Goal: Obtain resource: Download file/media

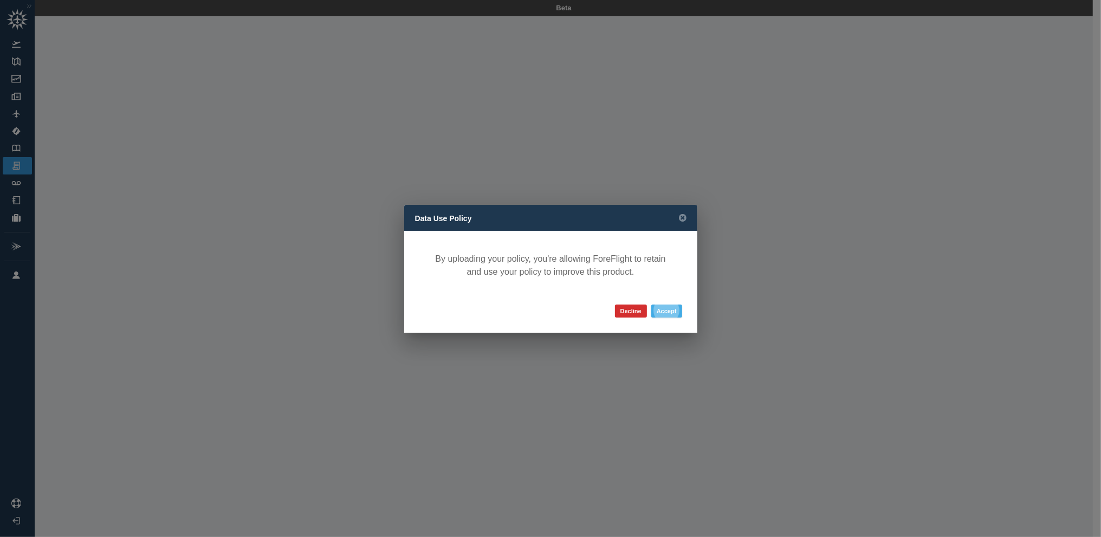
click at [664, 313] on button "Accept" at bounding box center [666, 310] width 31 height 13
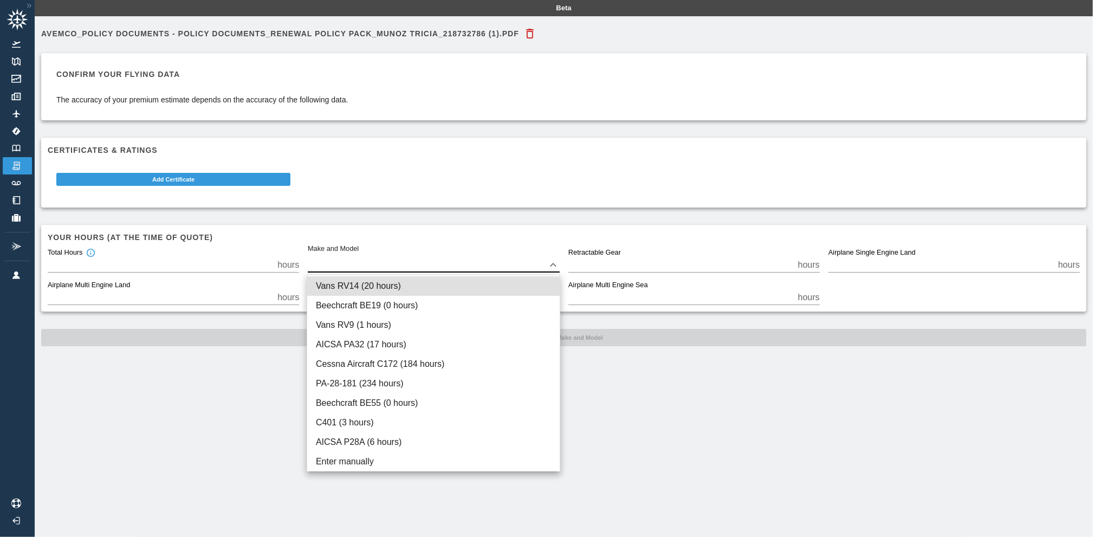
click at [557, 268] on body "Beta Avemco_Policy Documents - Policy Documents_Renewal Policy Pack_MUNOZ TRICI…" at bounding box center [550, 268] width 1101 height 537
click at [557, 268] on div at bounding box center [550, 268] width 1101 height 537
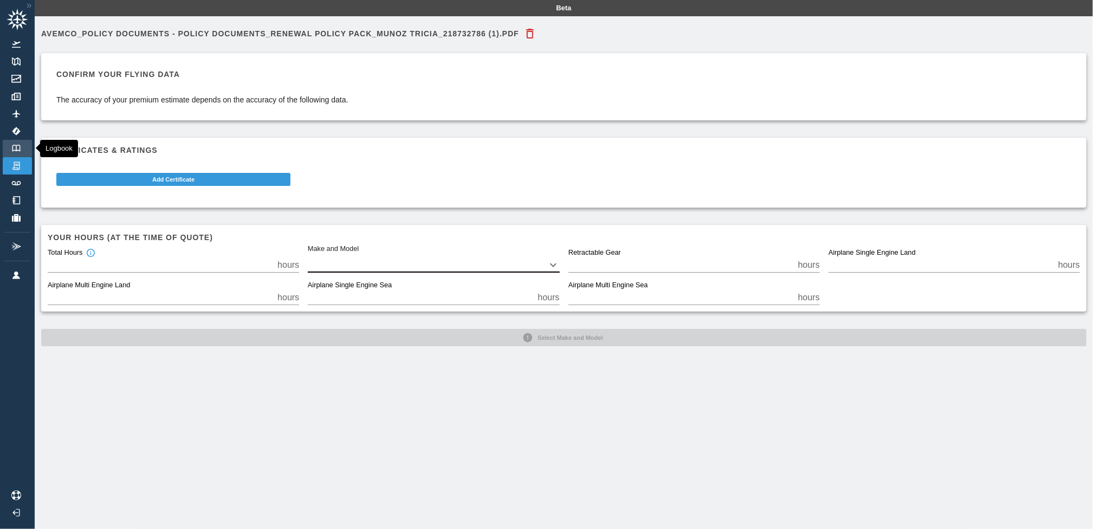
click at [15, 147] on img at bounding box center [16, 148] width 12 height 7
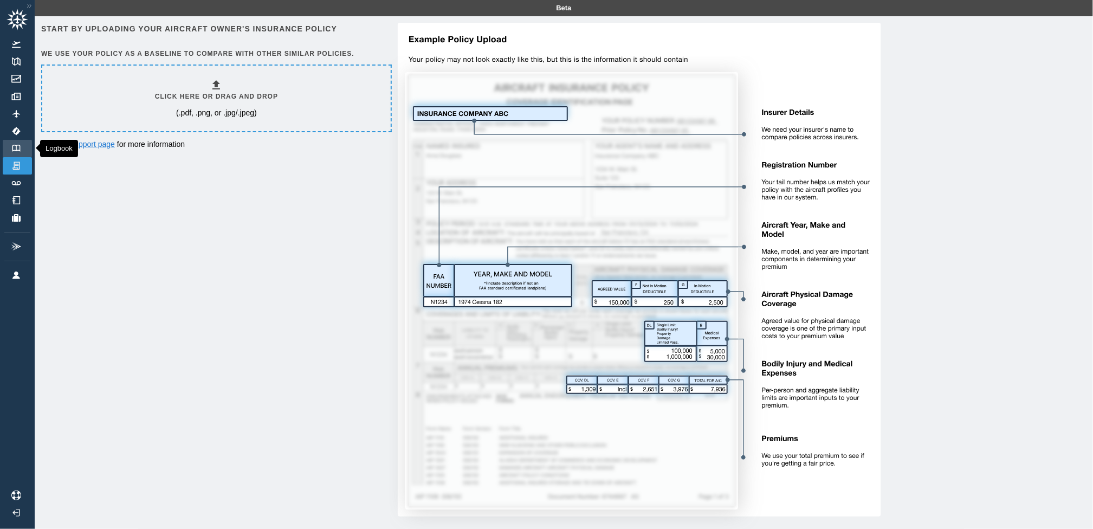
click at [16, 150] on img at bounding box center [16, 148] width 12 height 7
